Goal: Navigation & Orientation: Find specific page/section

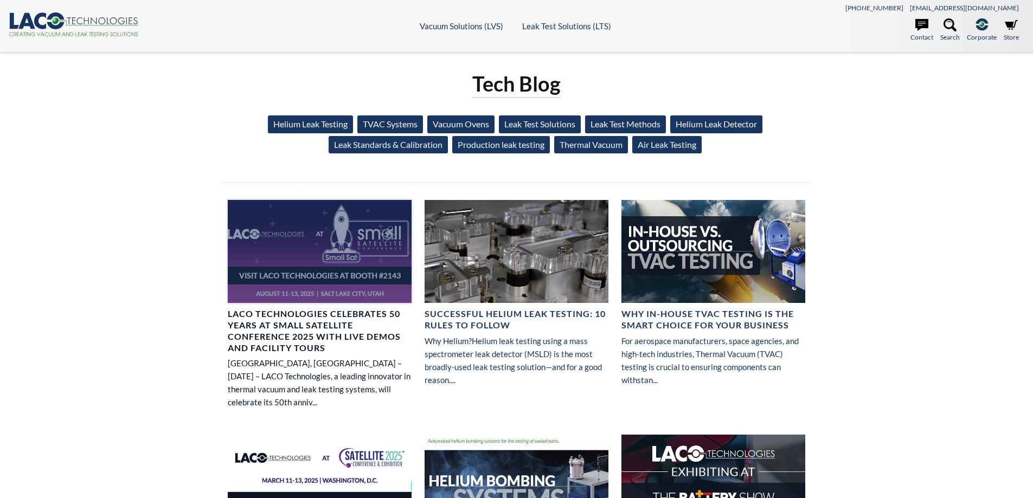
select select "Language Translate Widget"
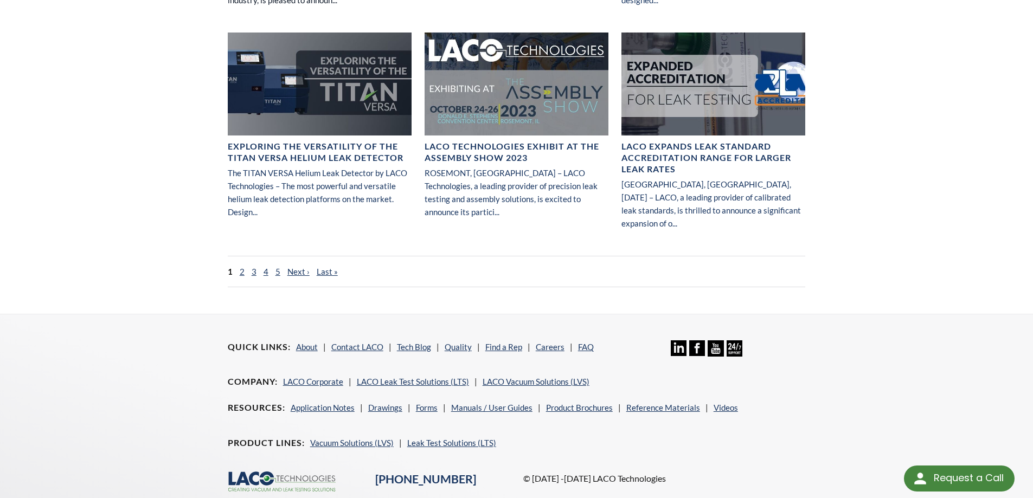
scroll to position [868, 0]
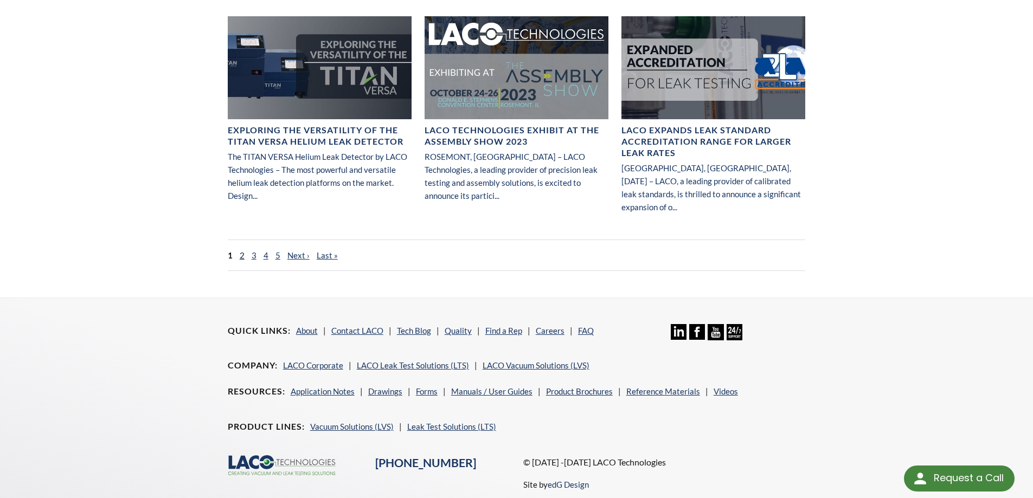
click at [240, 251] on link "2" at bounding box center [242, 256] width 5 height 10
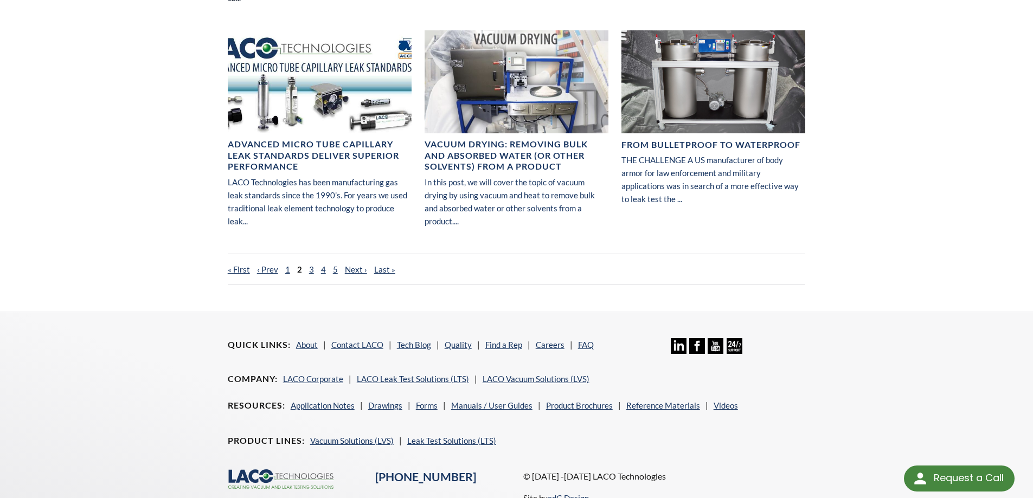
scroll to position [813, 0]
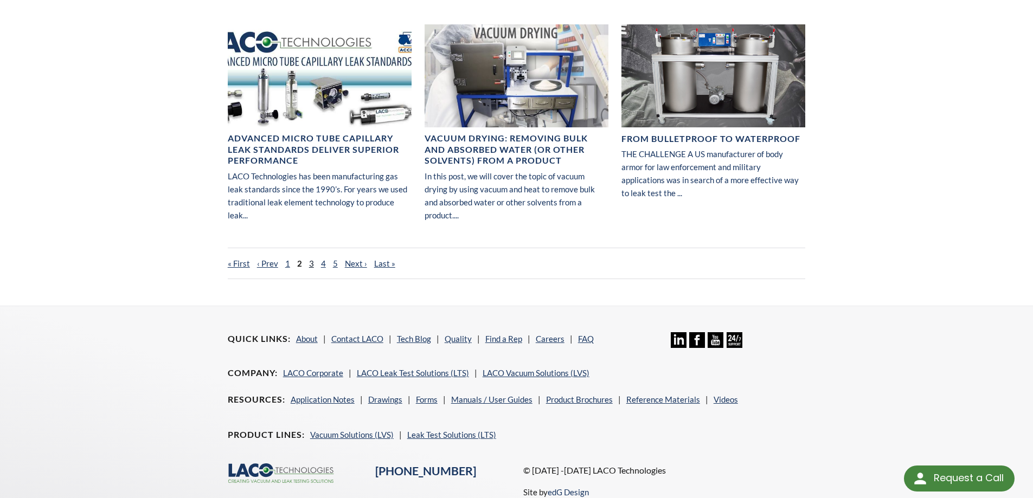
click at [309, 259] on link "3" at bounding box center [311, 264] width 5 height 10
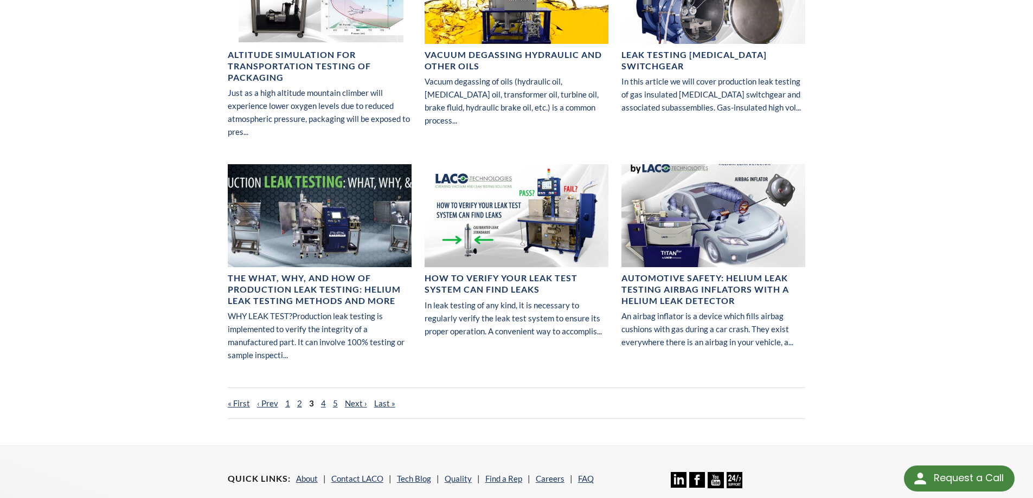
scroll to position [813, 0]
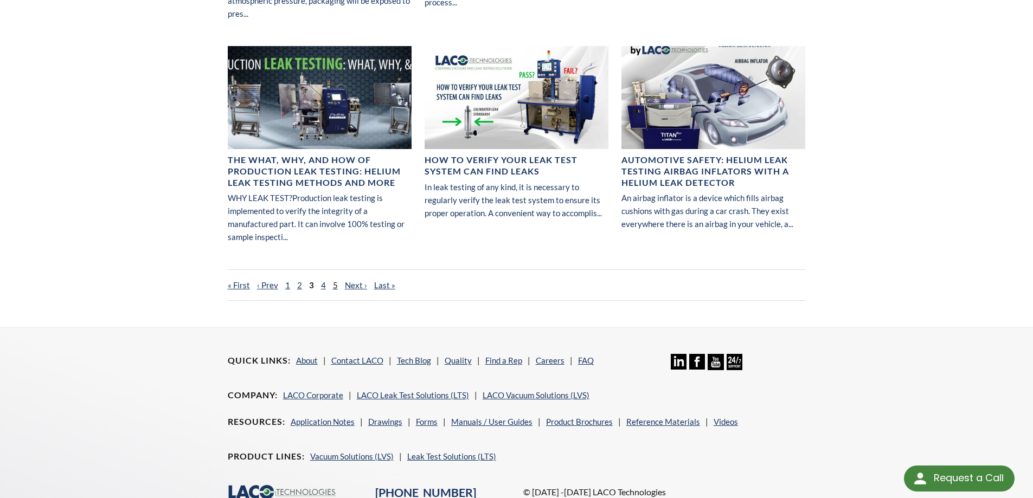
click at [334, 284] on link "5" at bounding box center [335, 285] width 5 height 10
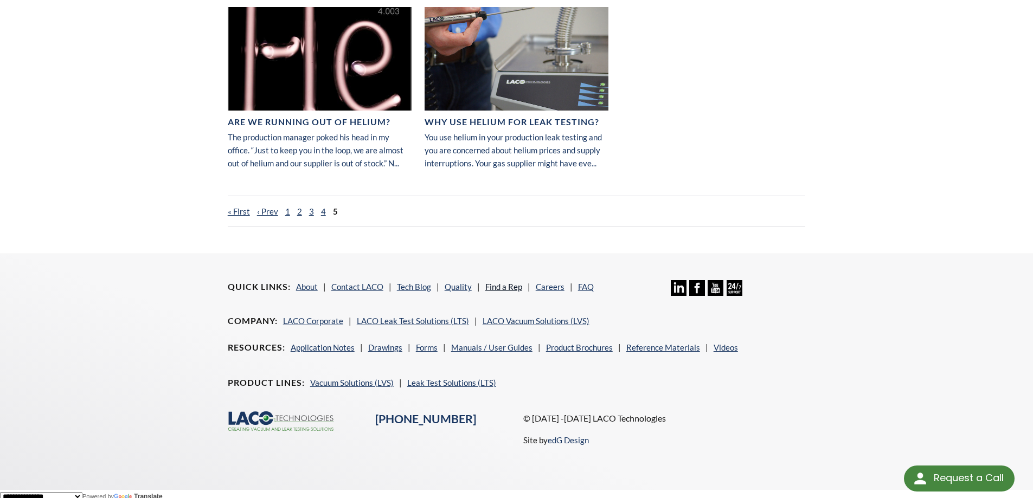
scroll to position [835, 0]
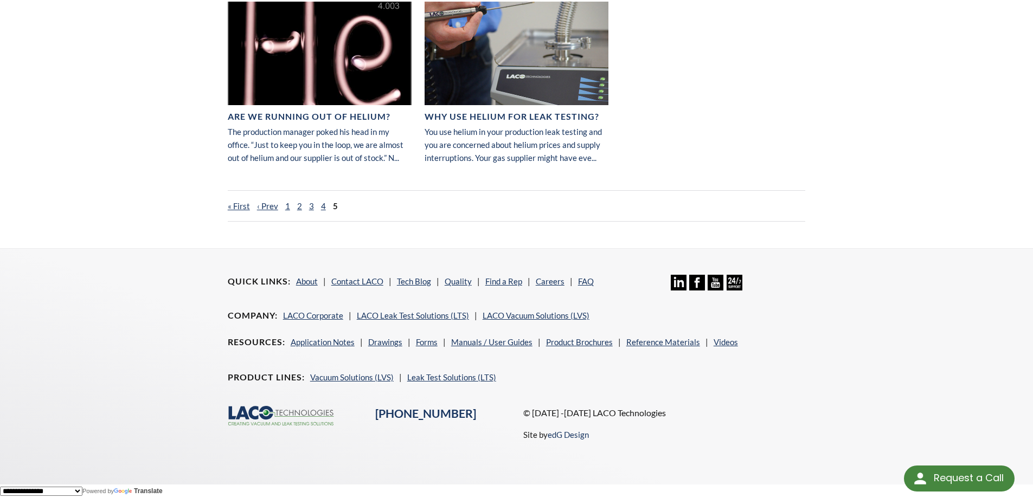
click at [375, 382] on li "Vacuum Solutions (LVS)" at bounding box center [356, 377] width 92 height 13
click at [436, 380] on link "Leak Test Solutions (LTS)" at bounding box center [451, 378] width 89 height 10
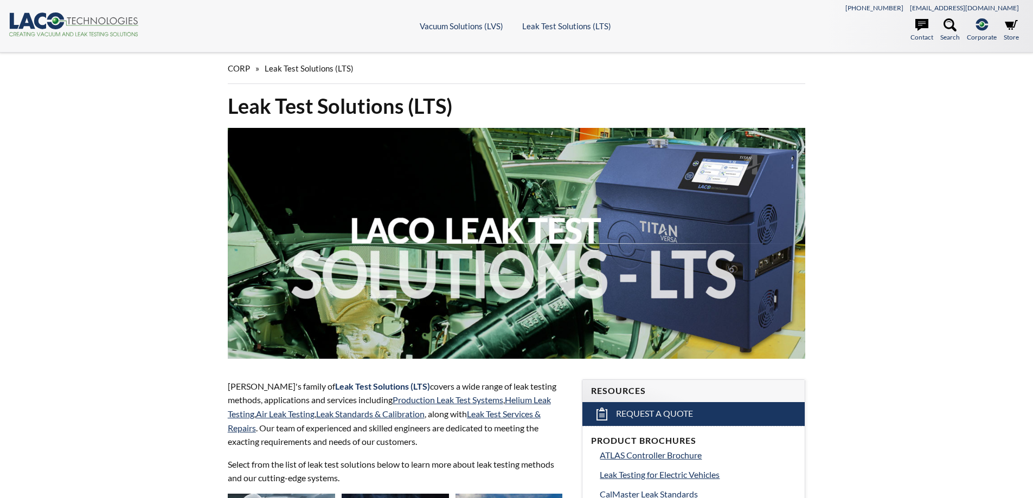
select select "Language Translate Widget"
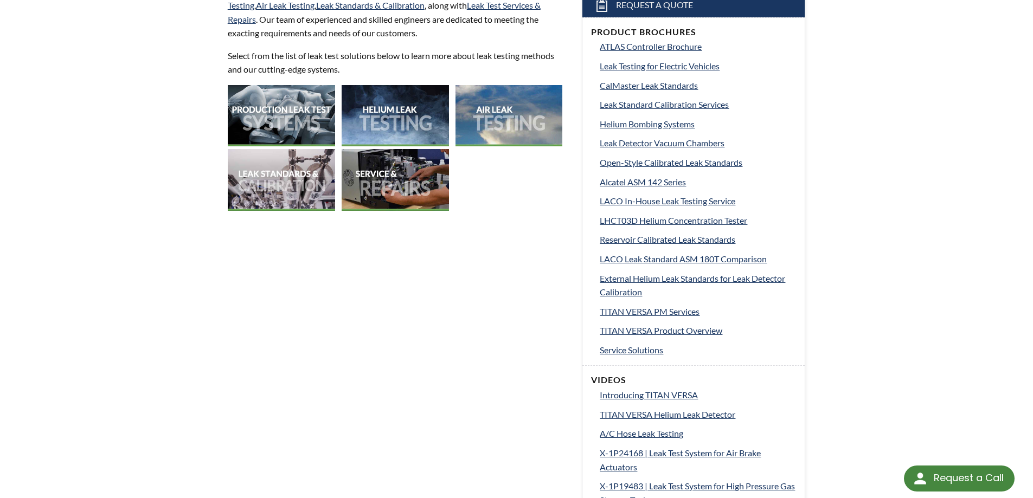
scroll to position [434, 0]
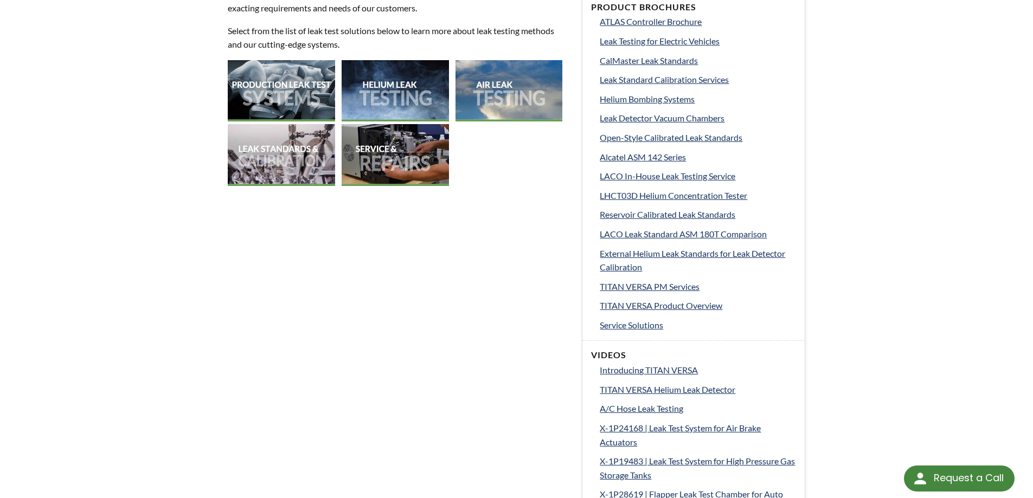
click at [409, 94] on img at bounding box center [395, 90] width 107 height 61
